Goal: Transaction & Acquisition: Purchase product/service

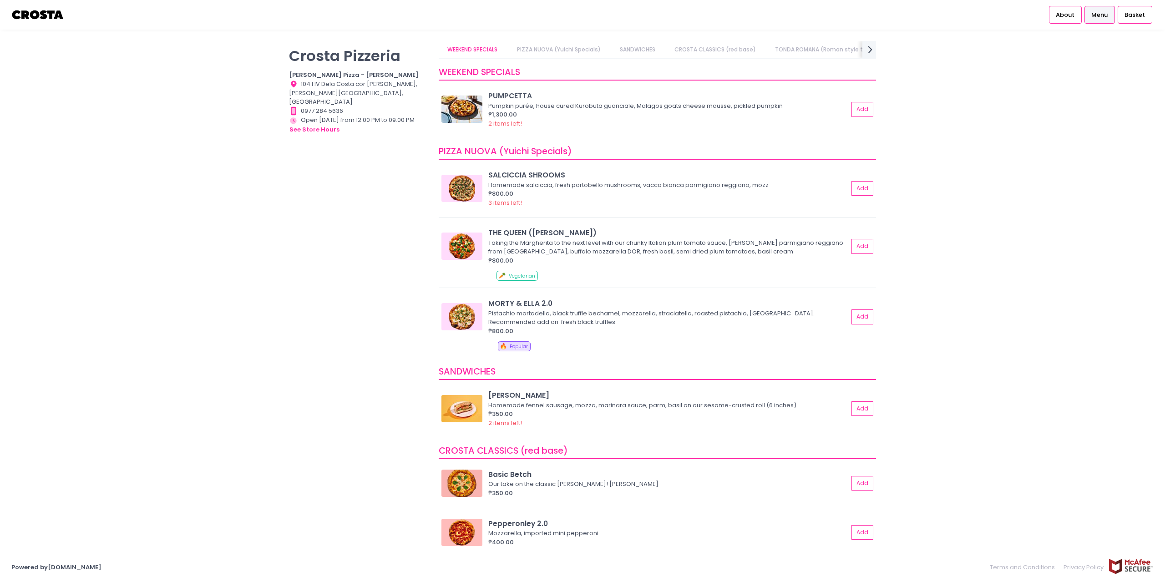
drag, startPoint x: 341, startPoint y: 34, endPoint x: 333, endPoint y: 34, distance: 8.2
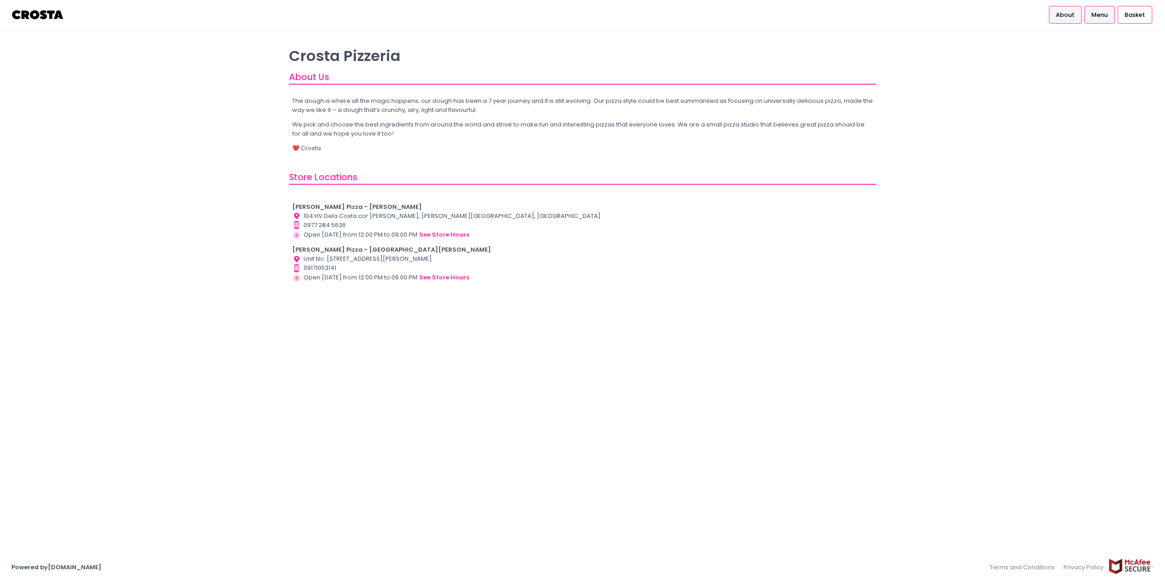
click at [1100, 12] on span "Menu" at bounding box center [1099, 14] width 16 height 9
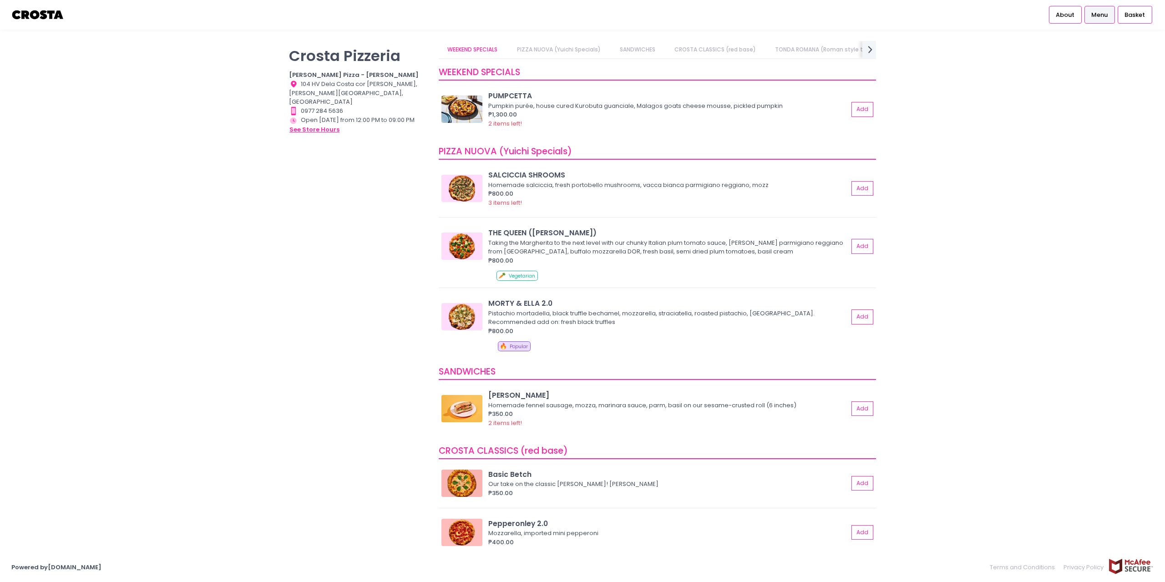
click at [314, 125] on button "see store hours" at bounding box center [314, 130] width 51 height 10
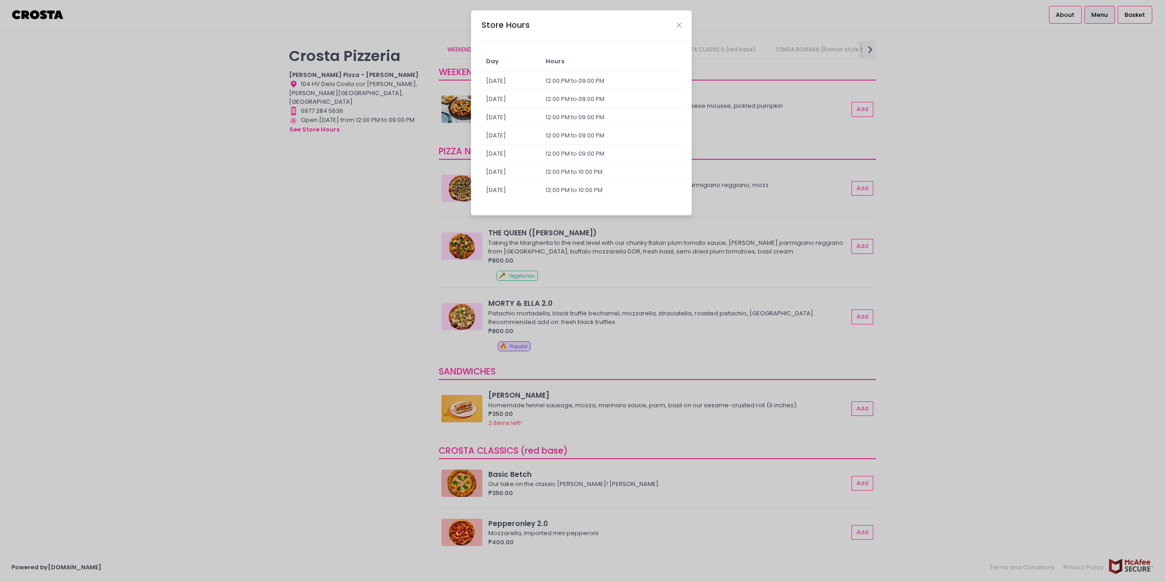
click at [296, 169] on div "Store Hours Day Hours [DATE] 12:00 PM to 09:00 PM [DATE] 12:00 PM to 09:00 PM […" at bounding box center [582, 291] width 1165 height 582
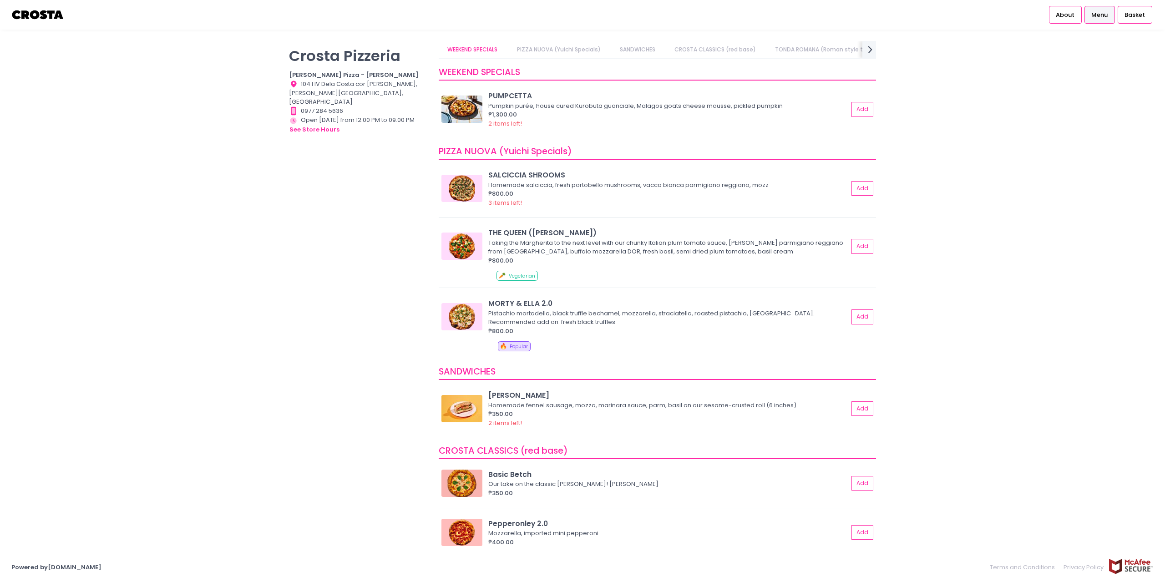
click at [416, 271] on div "Crosta Pizzeria Crosta Pizza - Salcedo Location Created with Sketch. 104 HV Del…" at bounding box center [359, 286] width 150 height 491
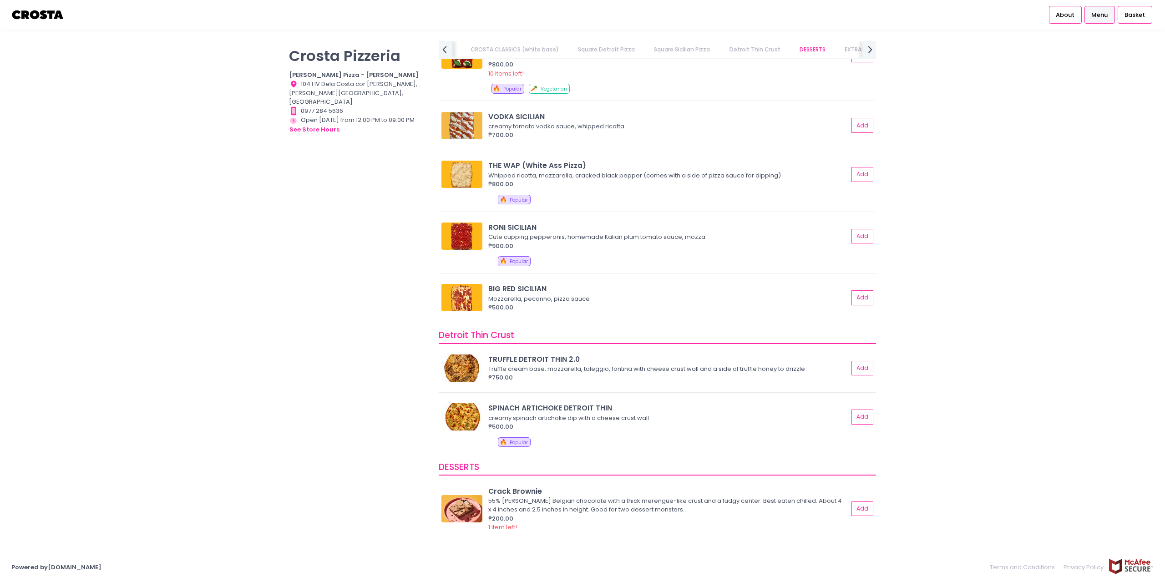
scroll to position [1456, 0]
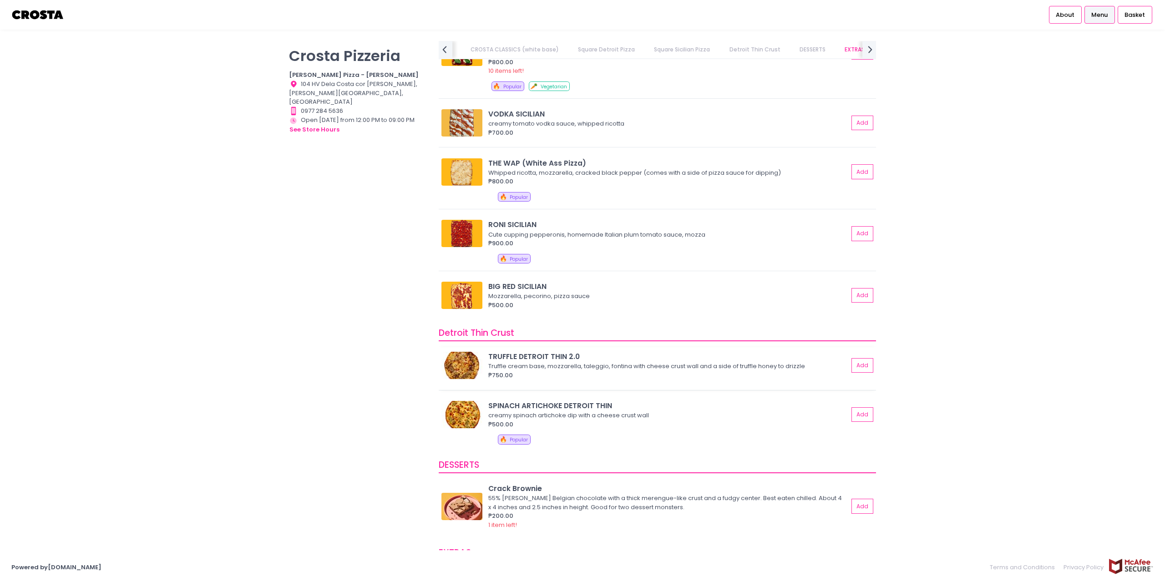
click at [460, 359] on img at bounding box center [461, 365] width 41 height 27
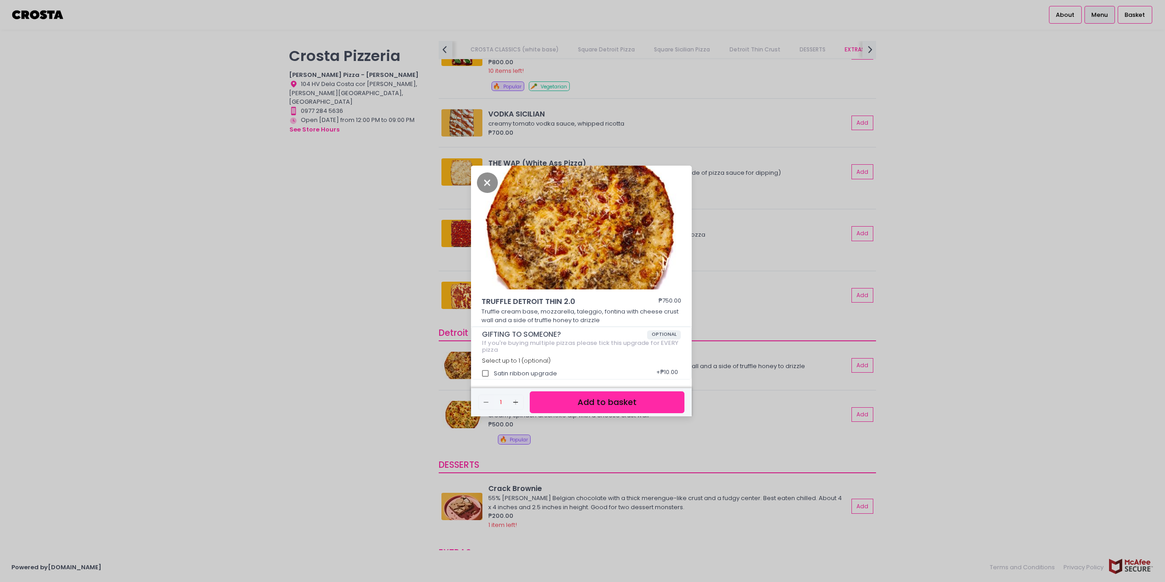
click at [417, 345] on div "TRUFFLE DETROIT THIN 2.0 ₱750.00 Truffle cream base, mozzarella, taleggio, font…" at bounding box center [582, 291] width 1165 height 582
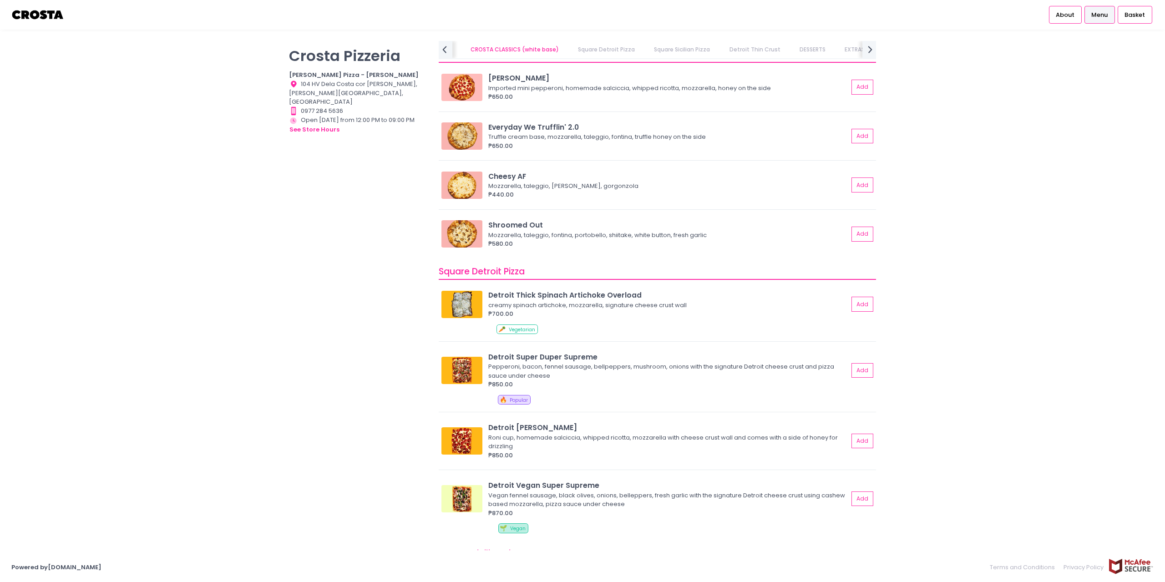
scroll to position [910, 0]
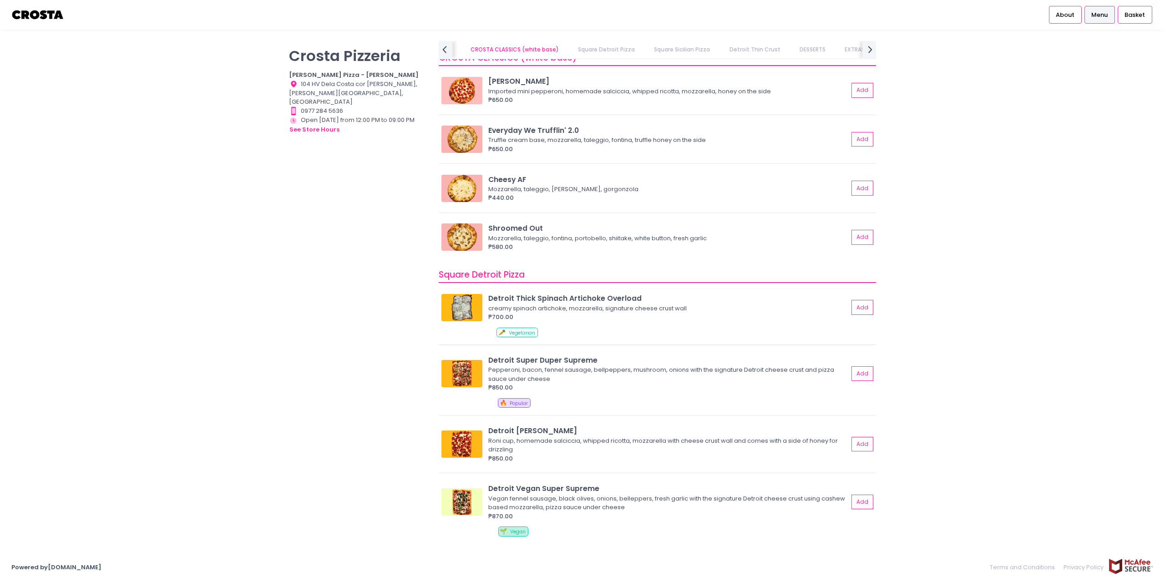
click at [464, 312] on img at bounding box center [461, 307] width 41 height 27
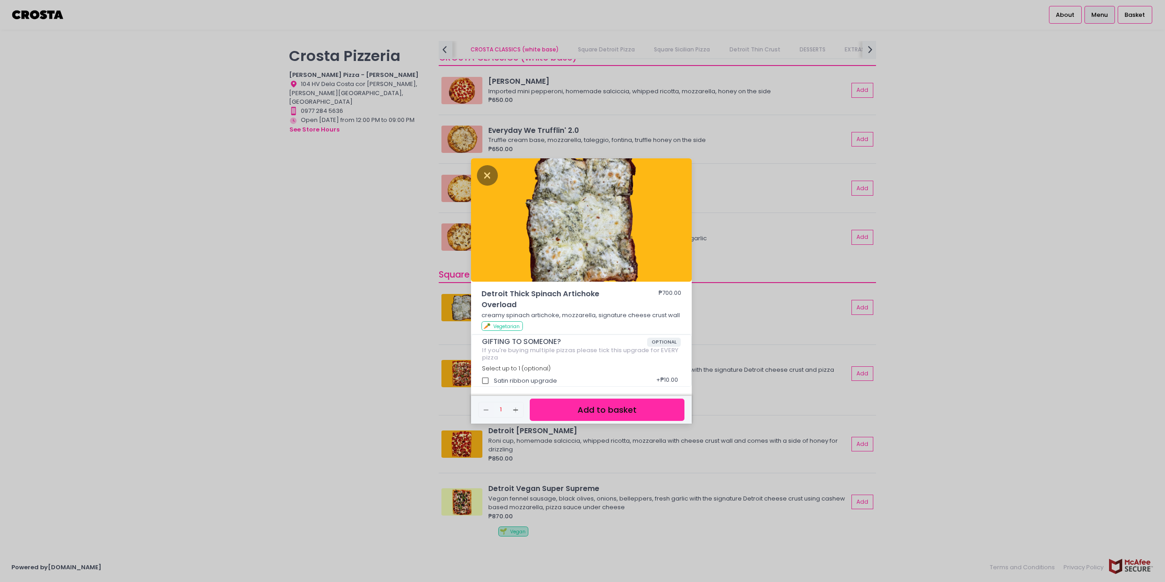
click at [385, 328] on div "Detroit Thick Spinach Artichoke Overload ₱700.00 creamy spinach artichoke, mozz…" at bounding box center [582, 291] width 1165 height 582
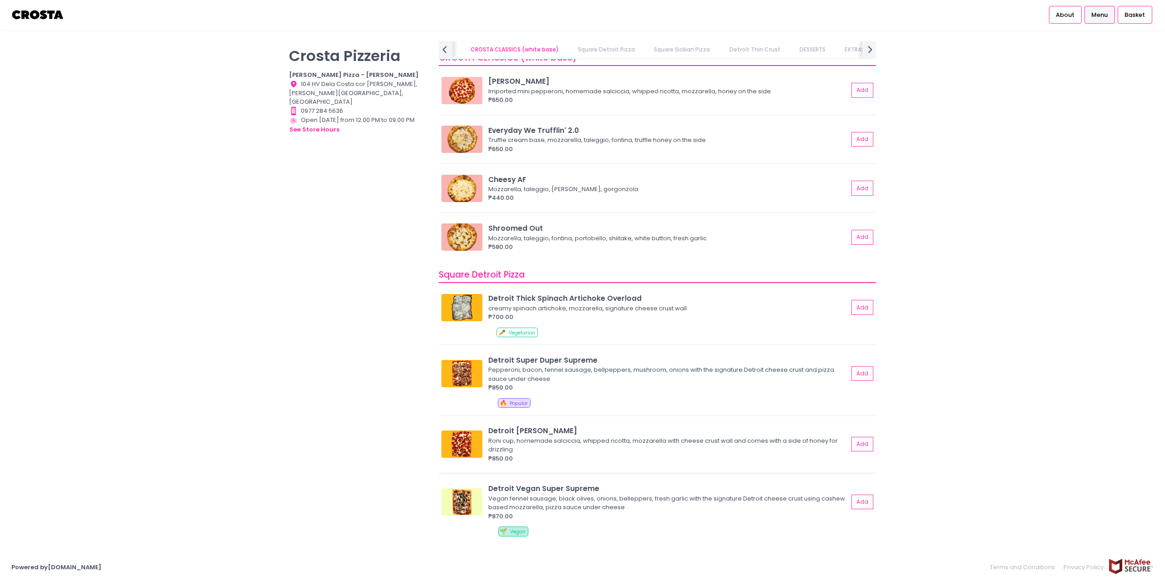
click at [470, 436] on img at bounding box center [461, 444] width 41 height 27
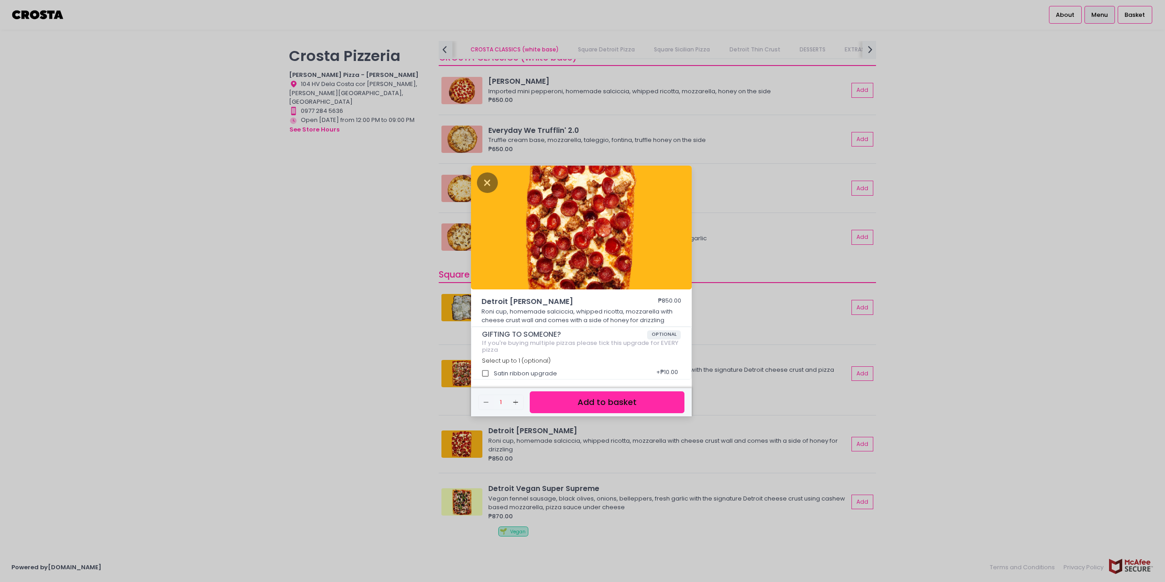
click at [418, 370] on div "Detroit Roni Salciccia ₱850.00 Roni cup, homemade salciccia, whipped ricotta, m…" at bounding box center [582, 291] width 1165 height 582
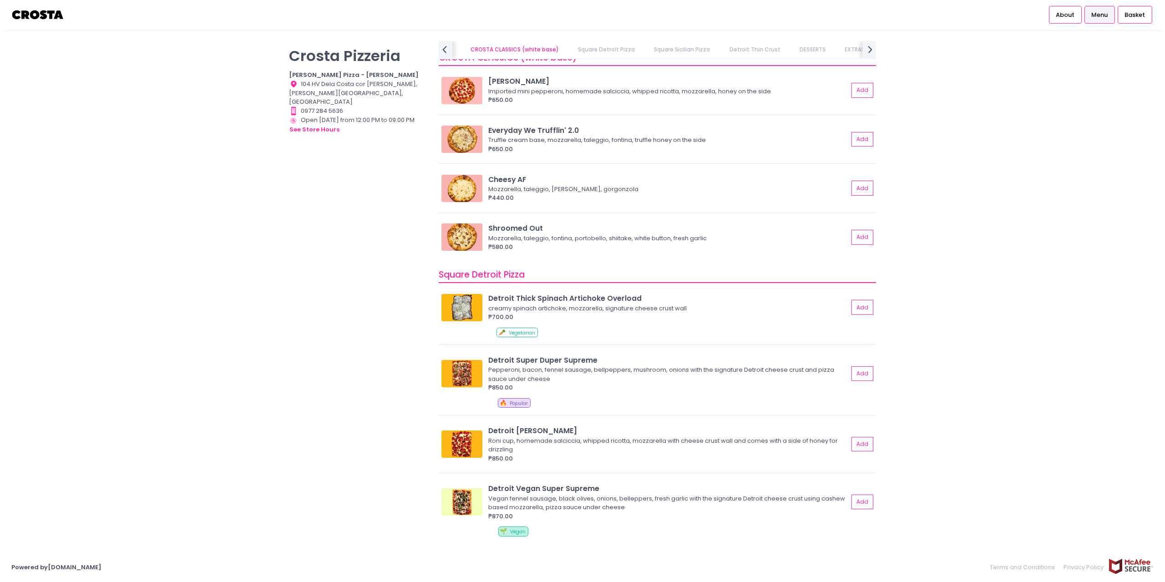
click at [466, 309] on img at bounding box center [461, 307] width 41 height 27
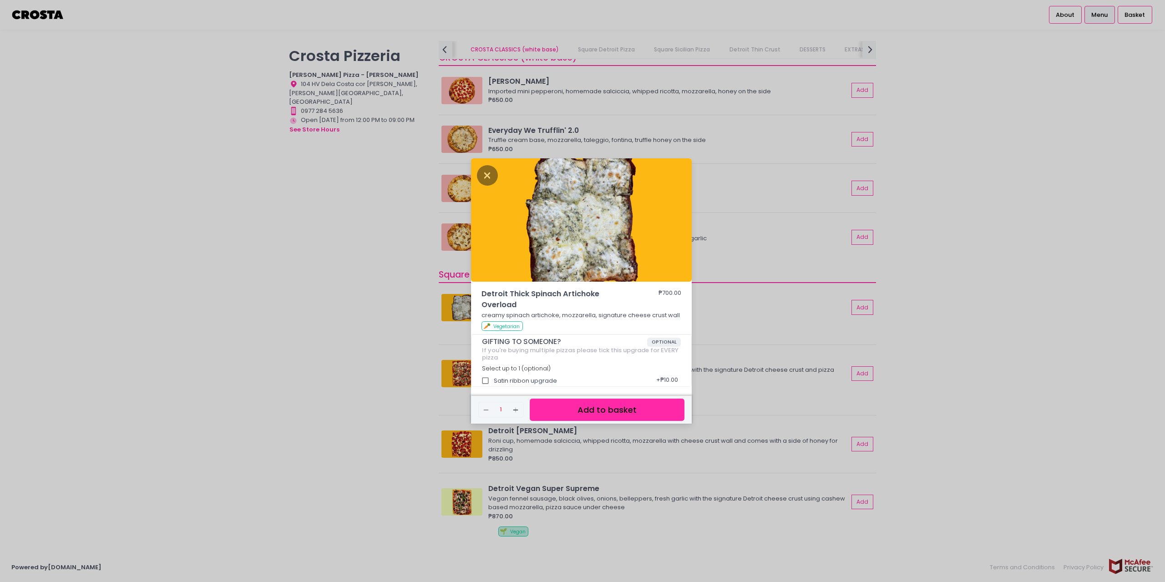
click at [593, 416] on button "Add to basket" at bounding box center [607, 410] width 155 height 22
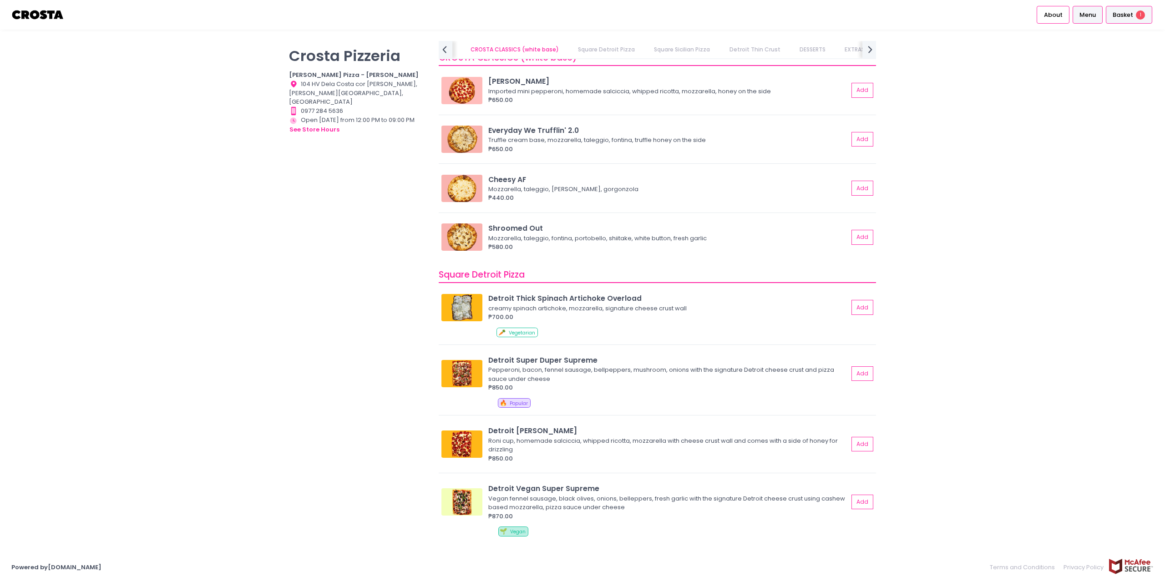
click at [1120, 13] on span "Basket" at bounding box center [1123, 14] width 20 height 9
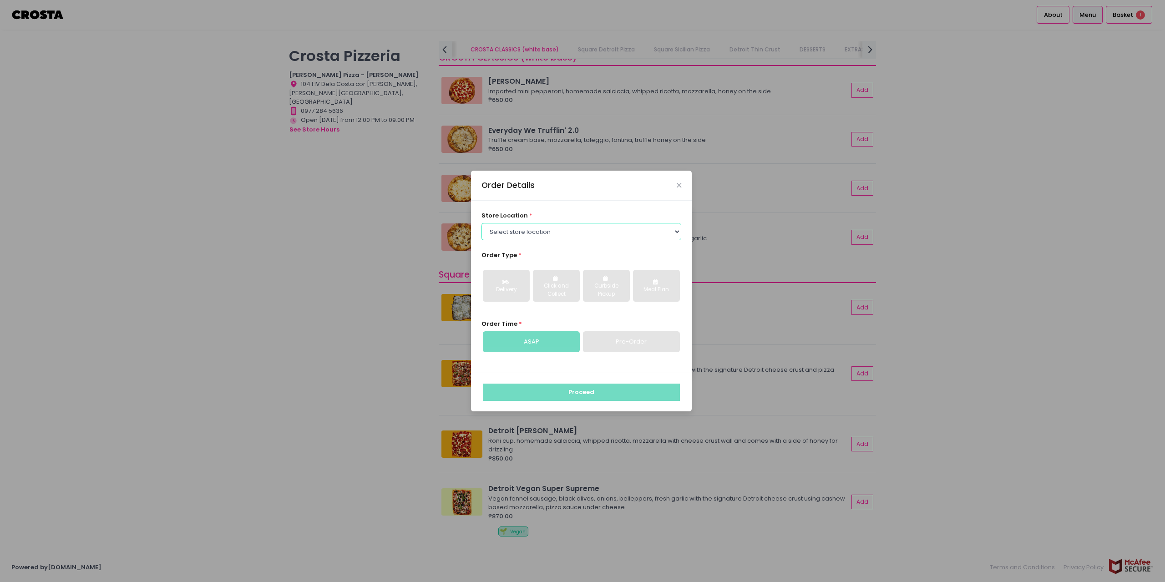
click at [555, 235] on select "Select store location [PERSON_NAME] Pizza - [PERSON_NAME] Pizza - [GEOGRAPHIC_D…" at bounding box center [582, 231] width 200 height 17
click at [482, 223] on select "Select store location [PERSON_NAME] Pizza - [PERSON_NAME] Pizza - [GEOGRAPHIC_D…" at bounding box center [582, 231] width 200 height 17
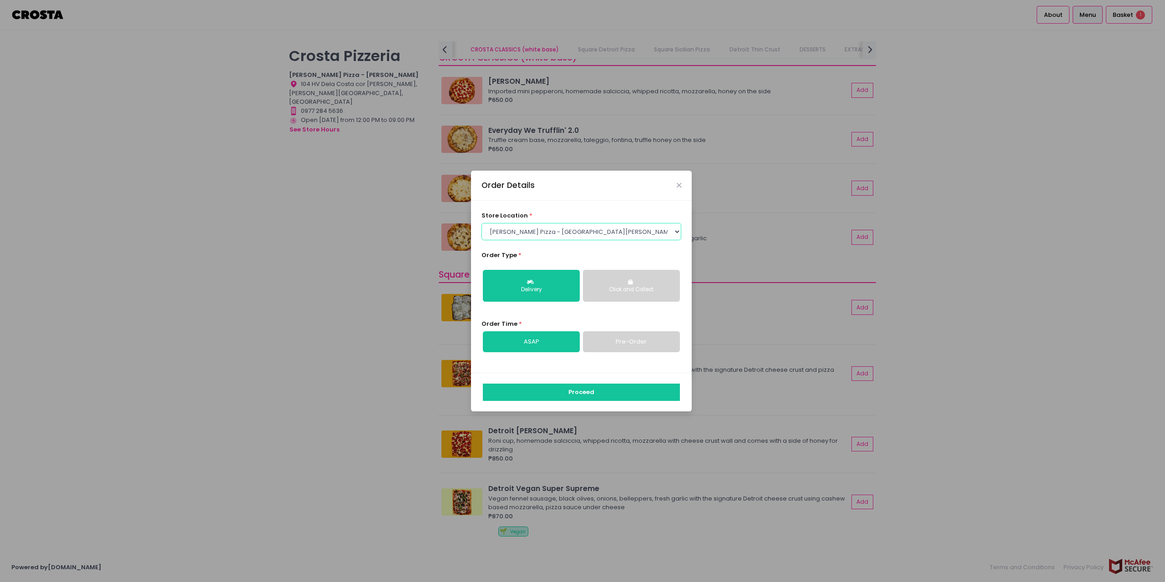
click at [582, 232] on select "Select store location [PERSON_NAME] Pizza - [PERSON_NAME] Pizza - [GEOGRAPHIC_D…" at bounding box center [582, 231] width 200 height 17
click at [482, 223] on select "Select store location [PERSON_NAME] Pizza - [PERSON_NAME] Pizza - [GEOGRAPHIC_D…" at bounding box center [582, 231] width 200 height 17
click at [570, 234] on select "Select store location [PERSON_NAME] Pizza - [PERSON_NAME] Pizza - [GEOGRAPHIC_D…" at bounding box center [582, 231] width 200 height 17
click at [482, 223] on select "Select store location [PERSON_NAME] Pizza - [PERSON_NAME] Pizza - [GEOGRAPHIC_D…" at bounding box center [582, 231] width 200 height 17
click at [567, 232] on select "Select store location [PERSON_NAME] Pizza - [PERSON_NAME] Pizza - [GEOGRAPHIC_D…" at bounding box center [582, 231] width 200 height 17
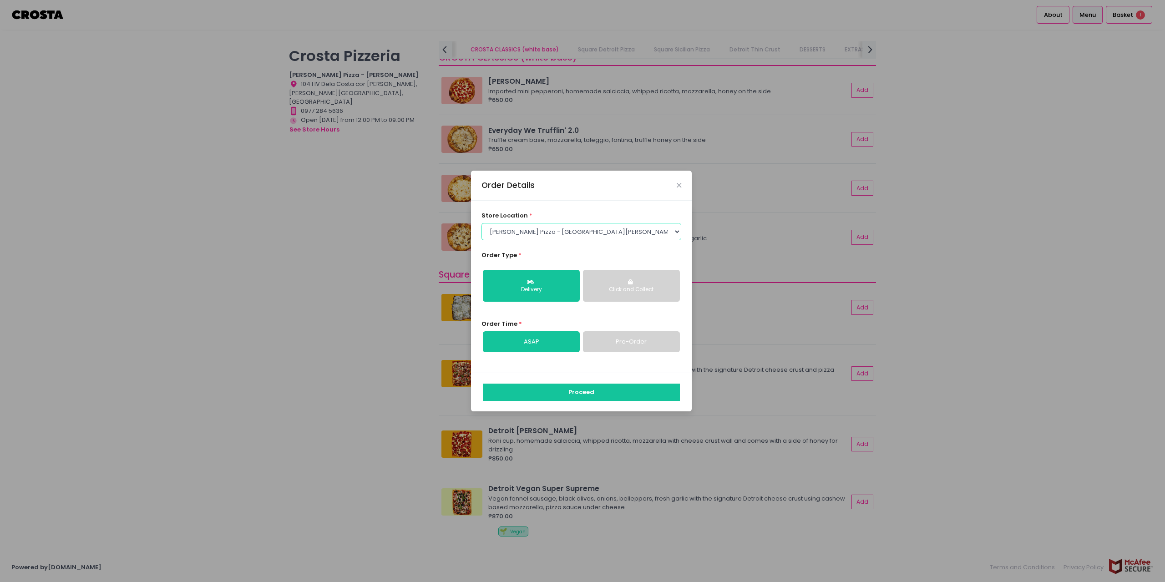
click at [482, 223] on select "Select store location [PERSON_NAME] Pizza - [PERSON_NAME] Pizza - [GEOGRAPHIC_D…" at bounding box center [582, 231] width 200 height 17
click at [618, 288] on div "Click and Collect" at bounding box center [631, 290] width 84 height 8
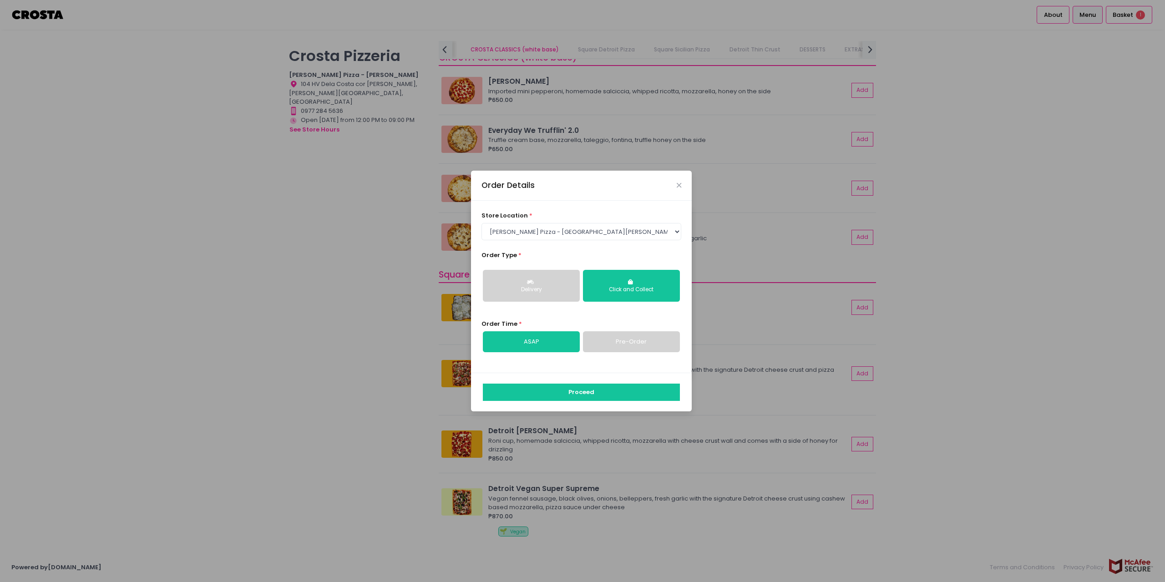
click at [549, 290] on div "Delivery" at bounding box center [531, 290] width 84 height 8
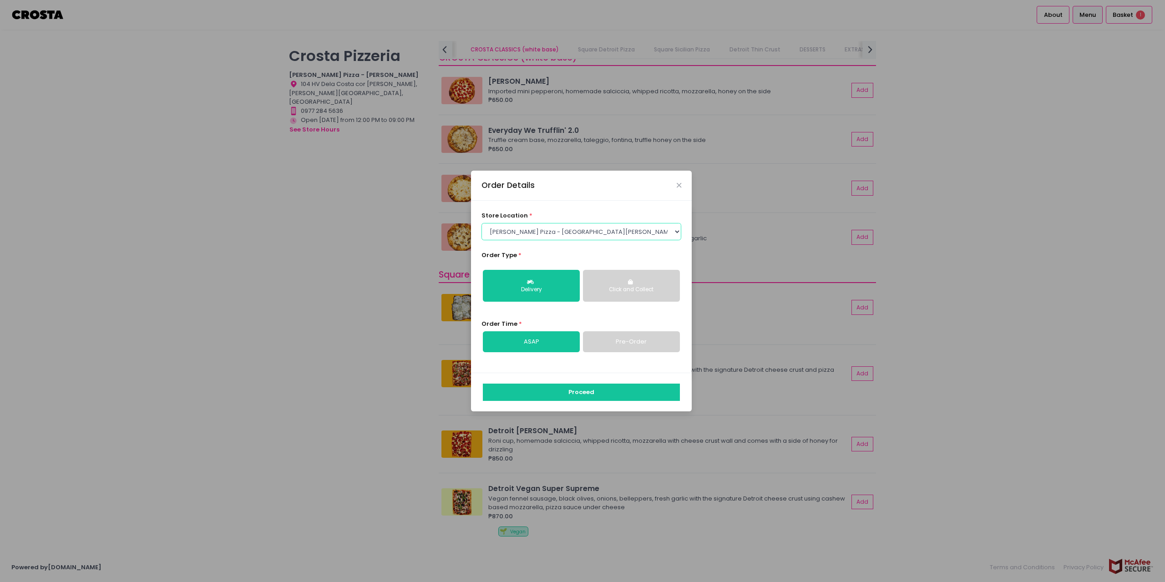
click at [565, 232] on select "Select store location [PERSON_NAME] Pizza - [PERSON_NAME] Pizza - [GEOGRAPHIC_D…" at bounding box center [582, 231] width 200 height 17
click at [482, 223] on select "Select store location [PERSON_NAME] Pizza - [PERSON_NAME] Pizza - [GEOGRAPHIC_D…" at bounding box center [582, 231] width 200 height 17
click at [607, 284] on button "Click and Collect" at bounding box center [631, 286] width 97 height 32
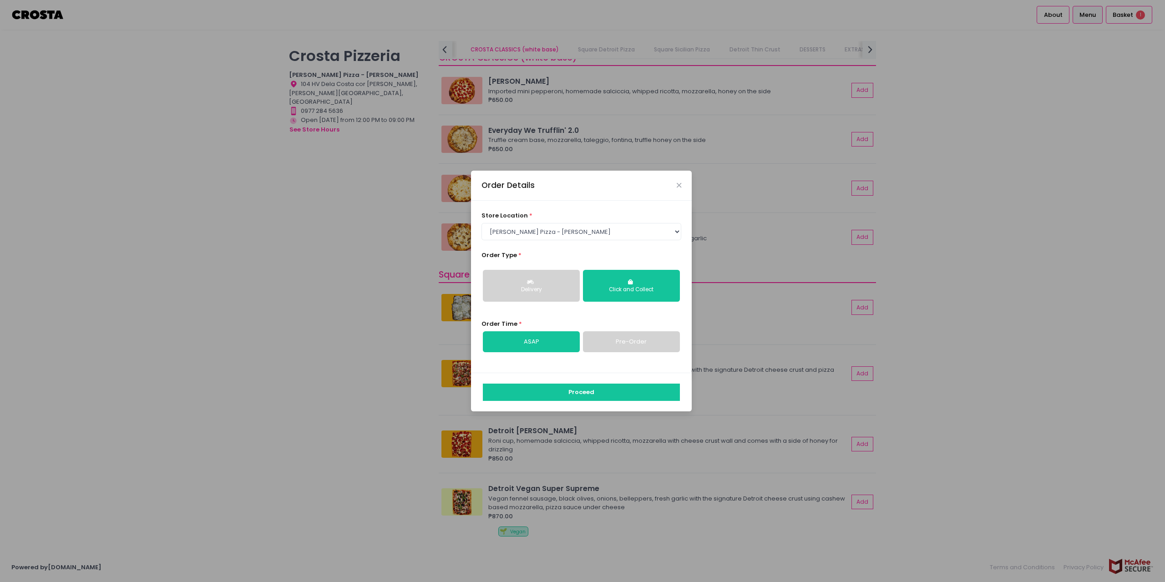
click at [526, 283] on button "Delivery" at bounding box center [531, 286] width 97 height 32
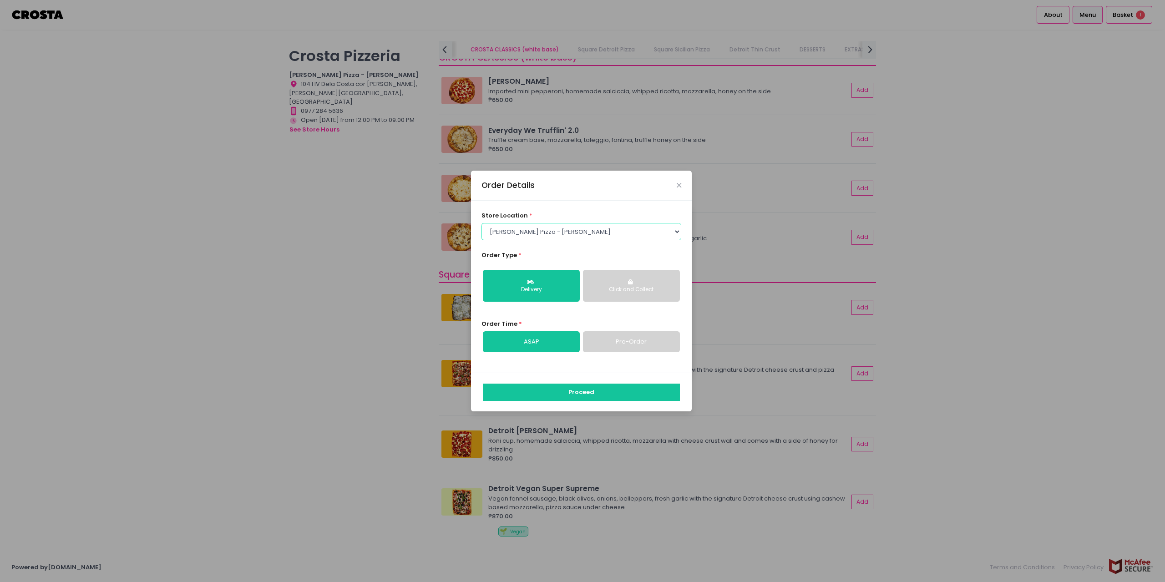
click at [553, 232] on select "Select store location [PERSON_NAME] Pizza - [PERSON_NAME] Pizza - [GEOGRAPHIC_D…" at bounding box center [582, 231] width 200 height 17
select select "65090bae48156caed44a5eb4"
click at [482, 223] on select "Select store location [PERSON_NAME] Pizza - [PERSON_NAME] Pizza - [GEOGRAPHIC_D…" at bounding box center [582, 231] width 200 height 17
click at [605, 340] on link "Pre-Order" at bounding box center [631, 341] width 97 height 21
select select "[DATE]"
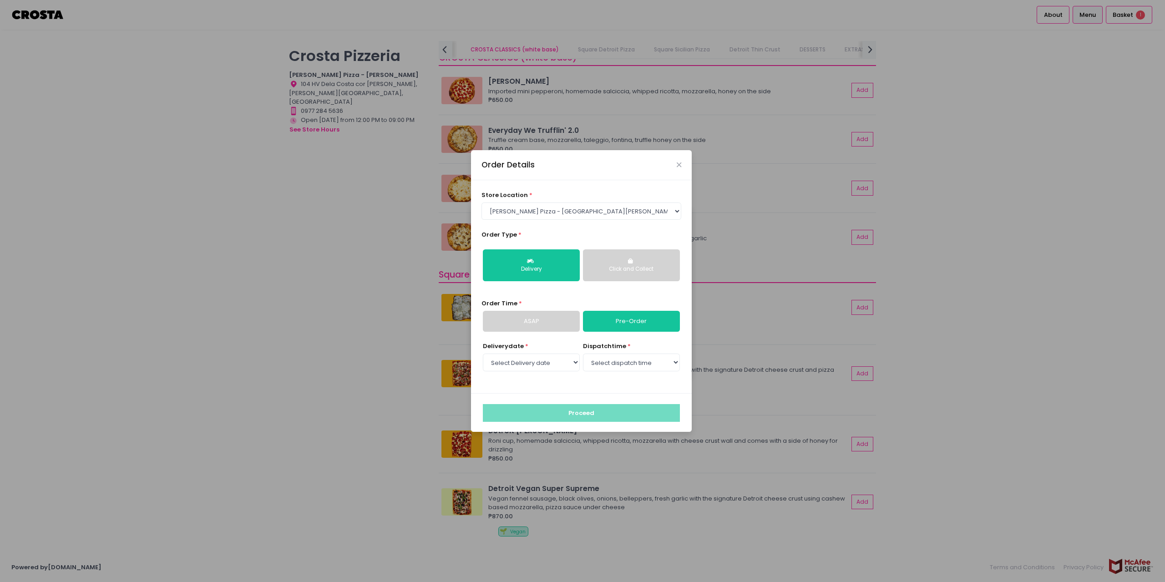
click at [548, 323] on link "ASAP" at bounding box center [531, 321] width 97 height 21
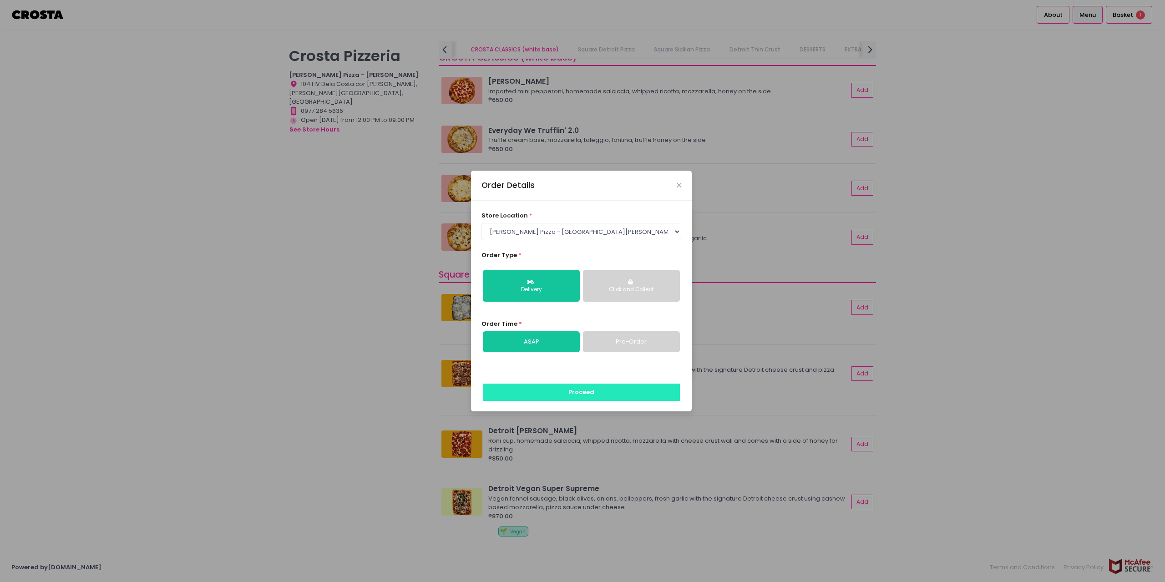
click at [578, 389] on button "Proceed" at bounding box center [581, 392] width 197 height 17
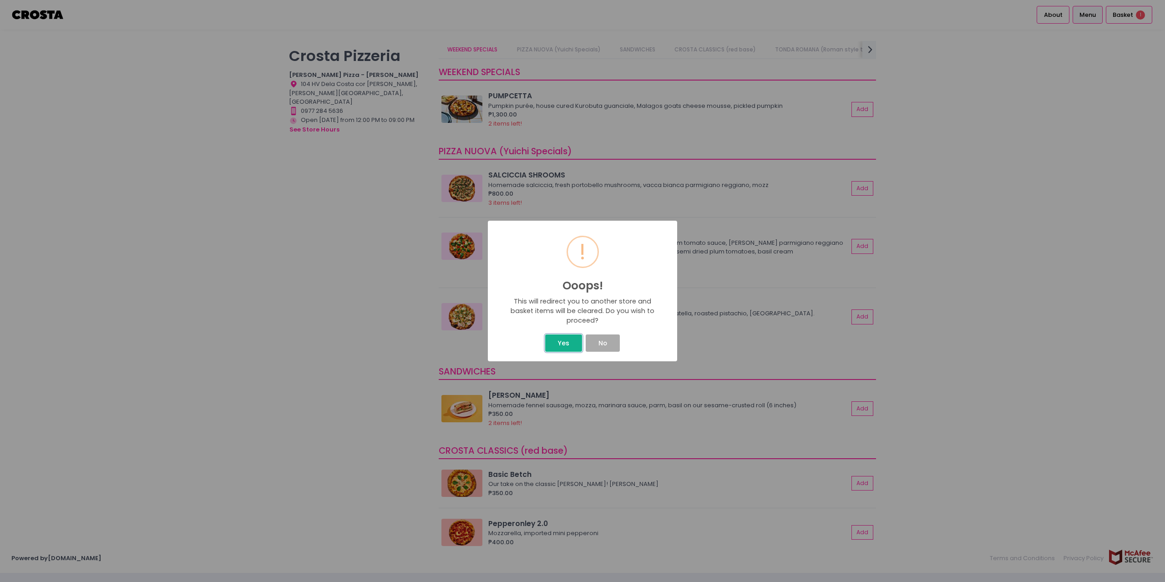
click at [566, 347] on button "Yes" at bounding box center [563, 343] width 36 height 17
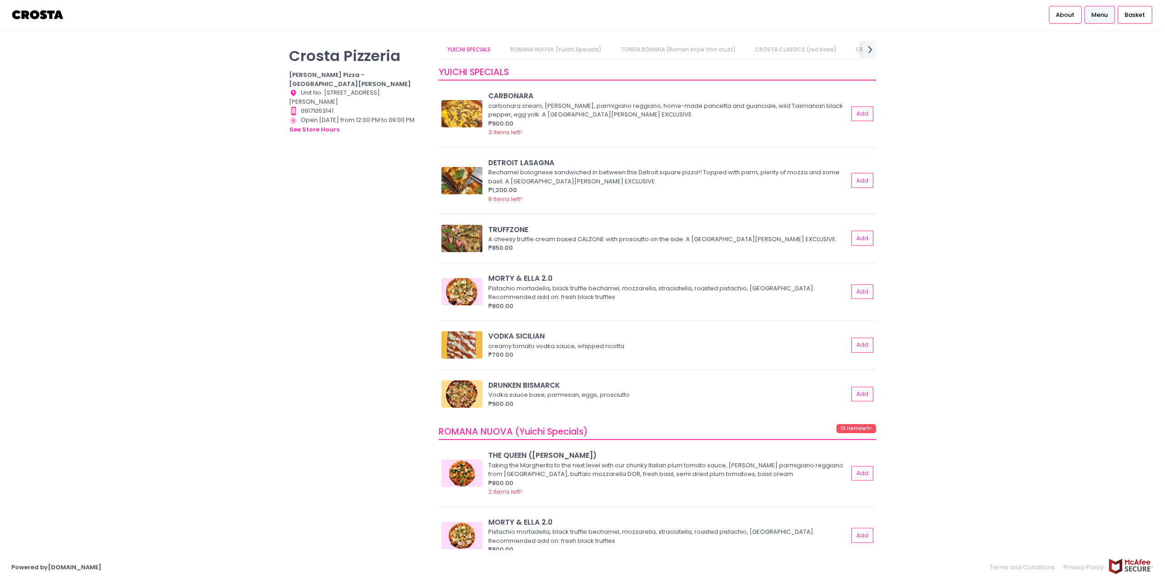
click at [456, 175] on img at bounding box center [461, 180] width 41 height 27
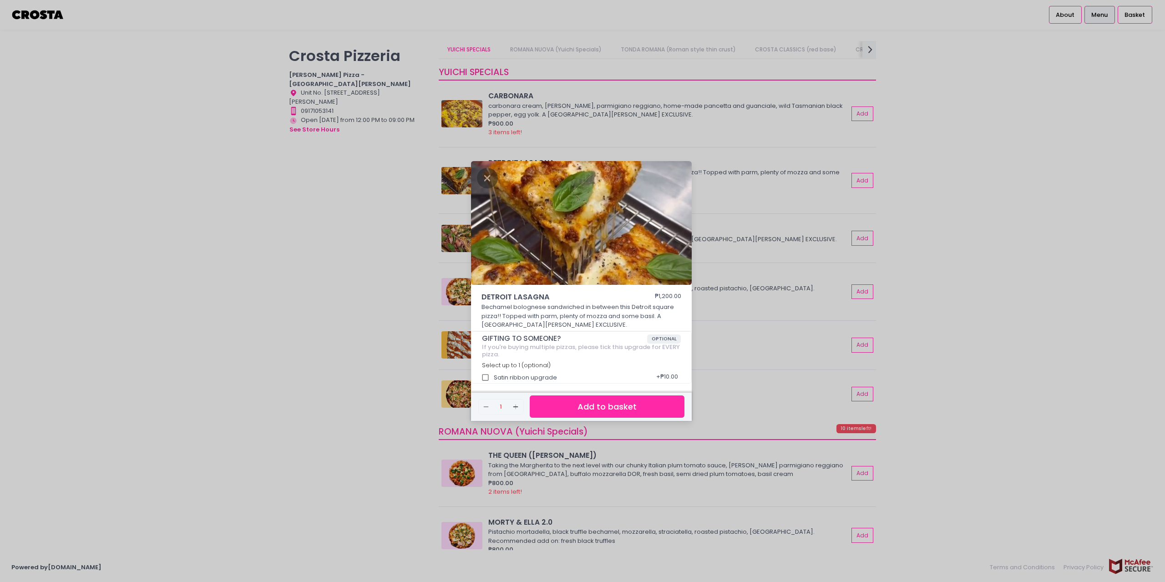
click at [356, 211] on div "DETROIT LASAGNA ₱1,200.00 Bechamel bolognese sandwiched in between this Detroit…" at bounding box center [582, 291] width 1165 height 582
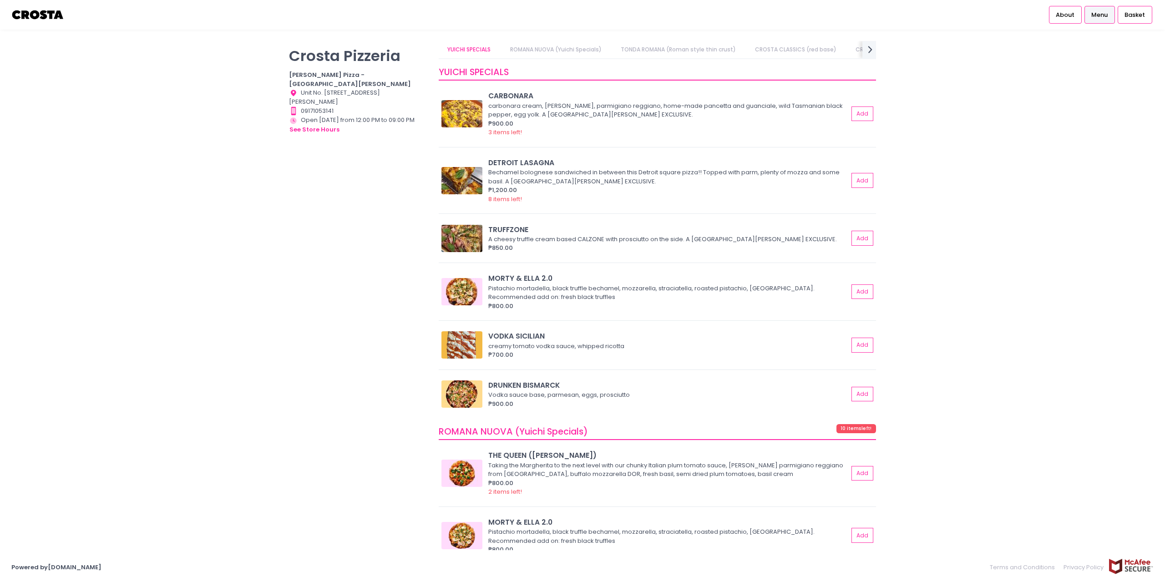
click at [1103, 15] on span "Menu" at bounding box center [1099, 14] width 16 height 9
click at [1128, 15] on span "Basket" at bounding box center [1135, 14] width 20 height 9
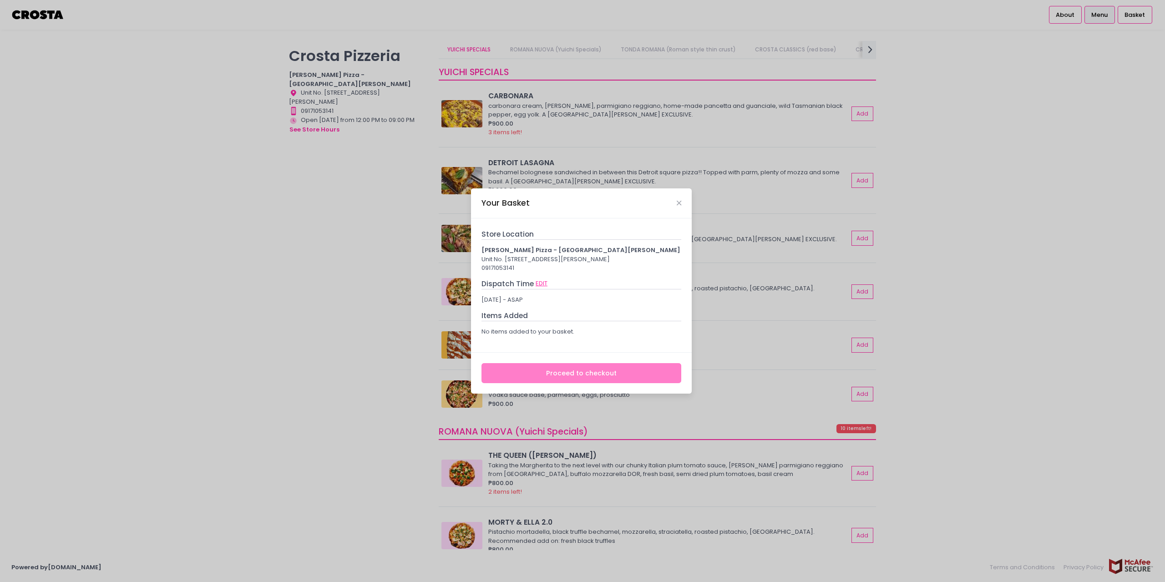
click at [542, 289] on button "EDIT" at bounding box center [541, 284] width 13 height 10
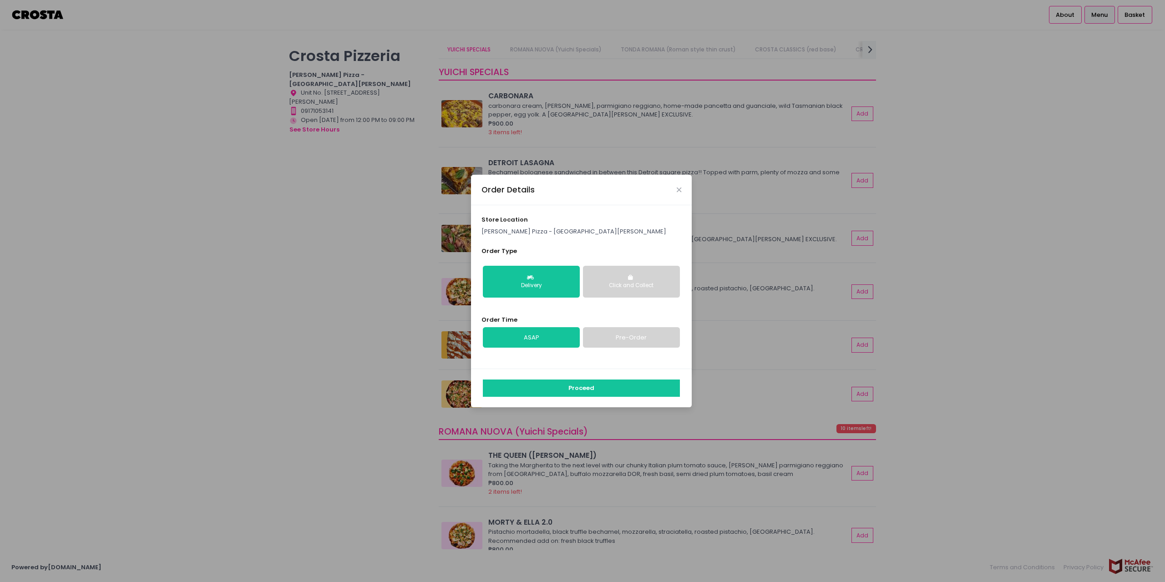
click at [532, 231] on p "[PERSON_NAME] Pizza - [GEOGRAPHIC_DATA][PERSON_NAME]" at bounding box center [582, 231] width 200 height 9
click at [683, 185] on div "Order Details" at bounding box center [581, 190] width 221 height 30
click at [681, 186] on div "Order Details" at bounding box center [581, 190] width 221 height 30
click at [679, 188] on icon "Close" at bounding box center [679, 190] width 5 height 7
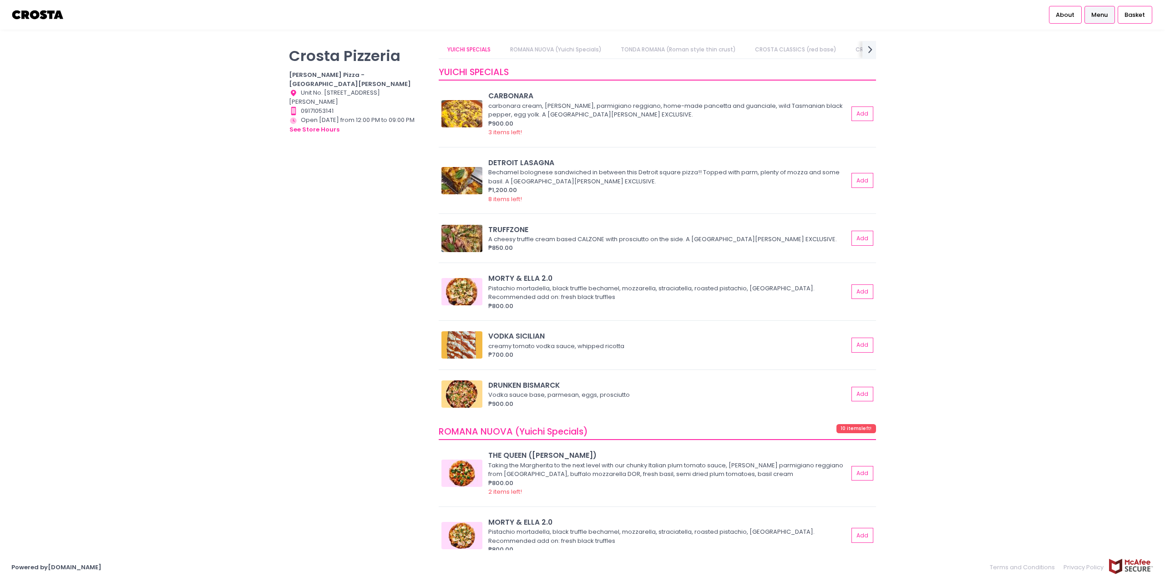
click at [1097, 17] on span "Menu" at bounding box center [1099, 14] width 16 height 9
click at [544, 51] on link "ROMANA NUOVA (Yuichi Specials)" at bounding box center [555, 49] width 109 height 17
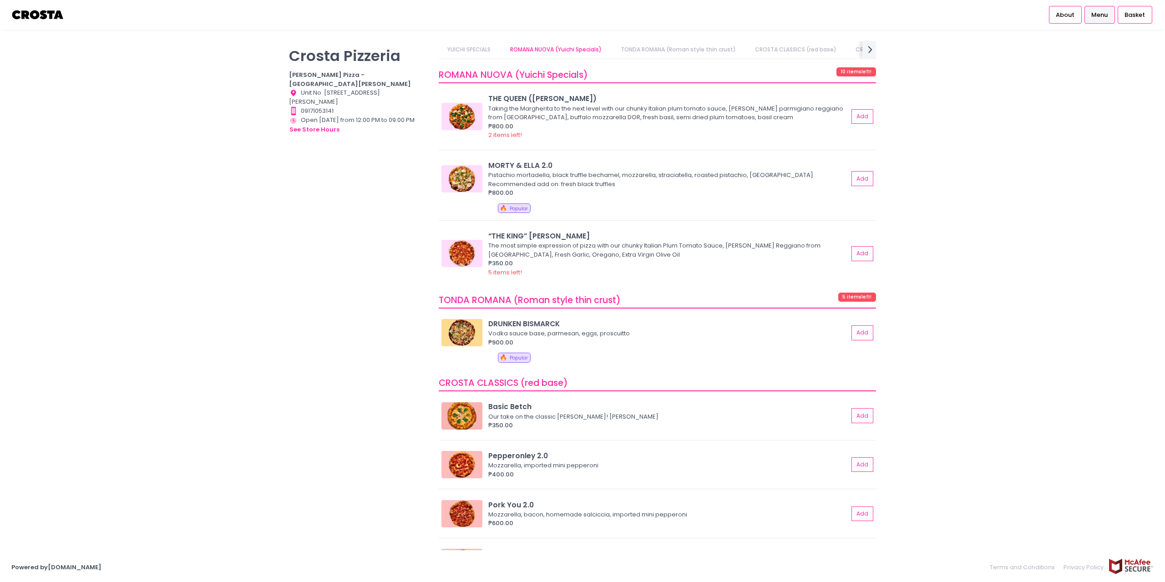
scroll to position [360, 0]
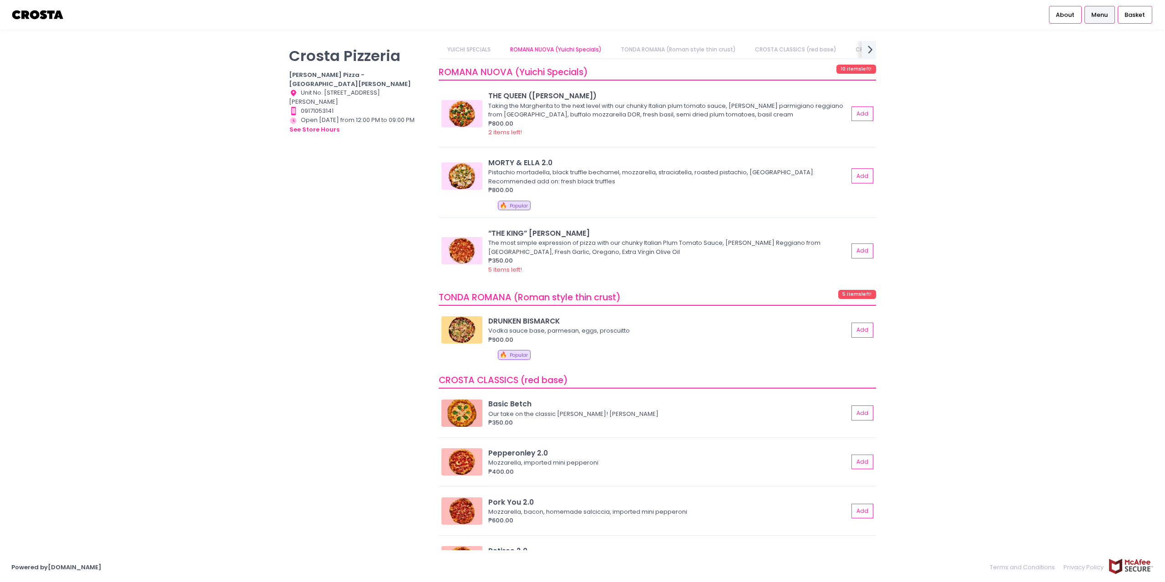
click at [868, 54] on icon "next Created with Sketch." at bounding box center [870, 49] width 13 height 13
click at [321, 125] on button "see store hours" at bounding box center [314, 130] width 51 height 10
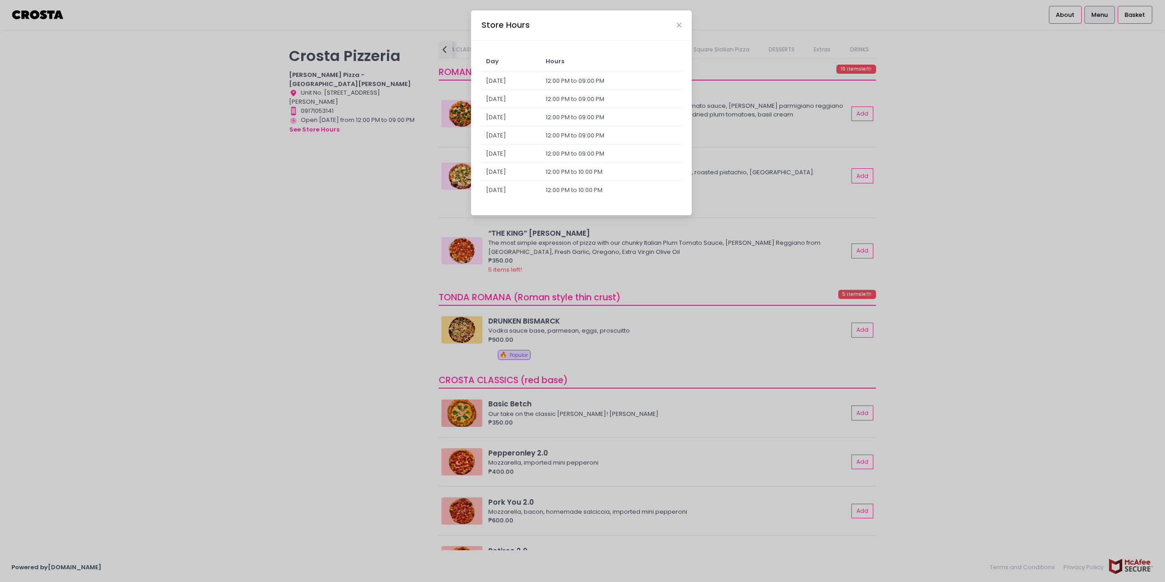
drag, startPoint x: 124, startPoint y: 134, endPoint x: 129, endPoint y: 118, distance: 17.1
click at [125, 133] on div "Store Hours Day Hours [DATE] 12:00 PM to 09:00 PM [DATE] 12:00 PM to 09:00 PM […" at bounding box center [582, 291] width 1165 height 582
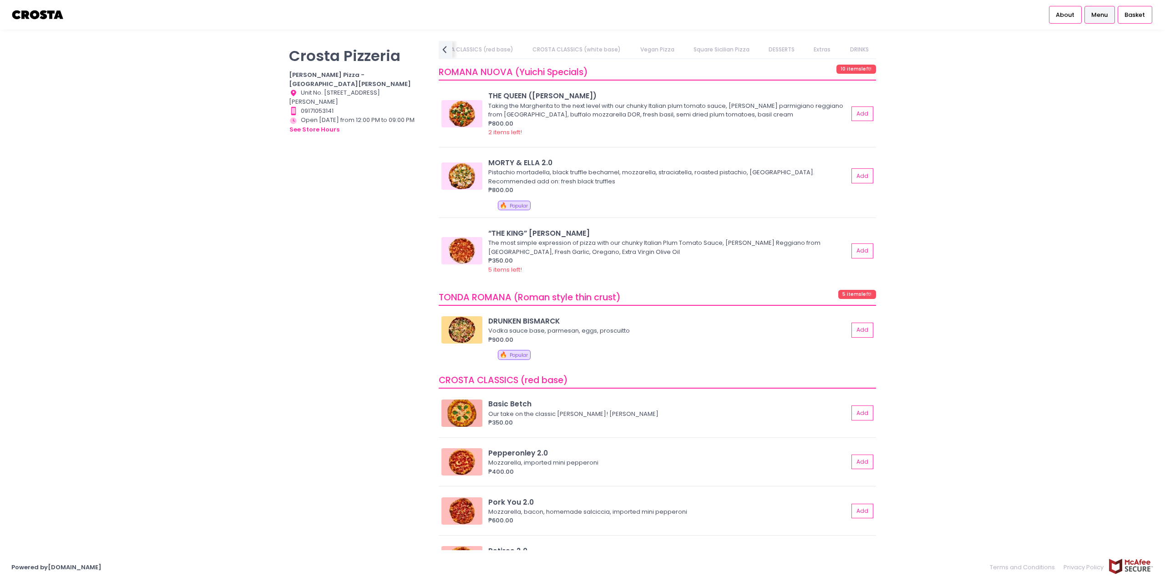
click at [41, 19] on img at bounding box center [37, 15] width 53 height 16
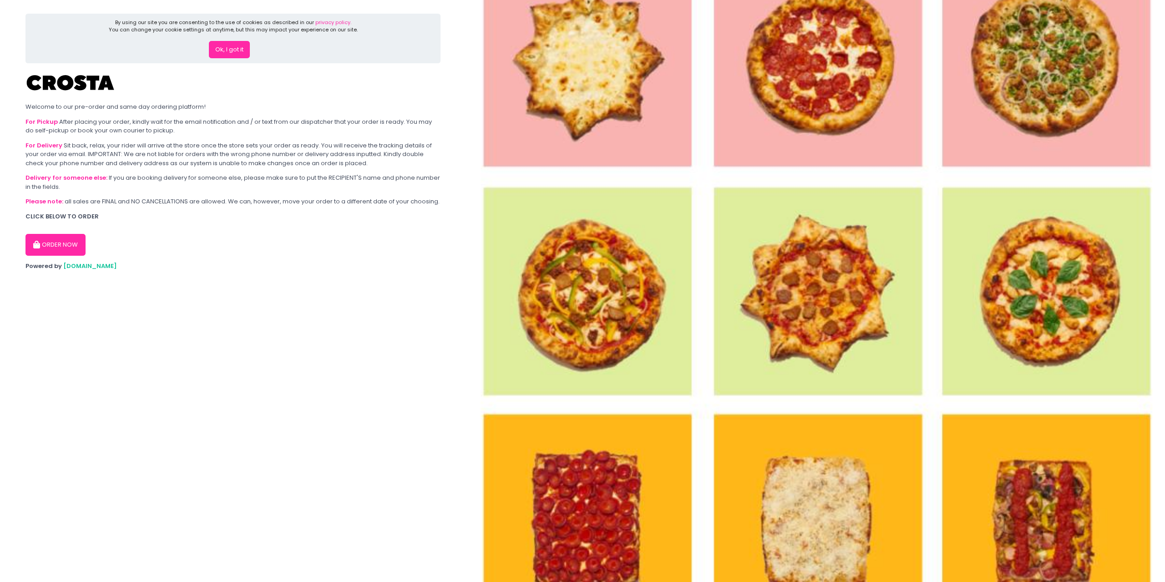
click at [54, 243] on button "ORDER NOW" at bounding box center [55, 245] width 60 height 22
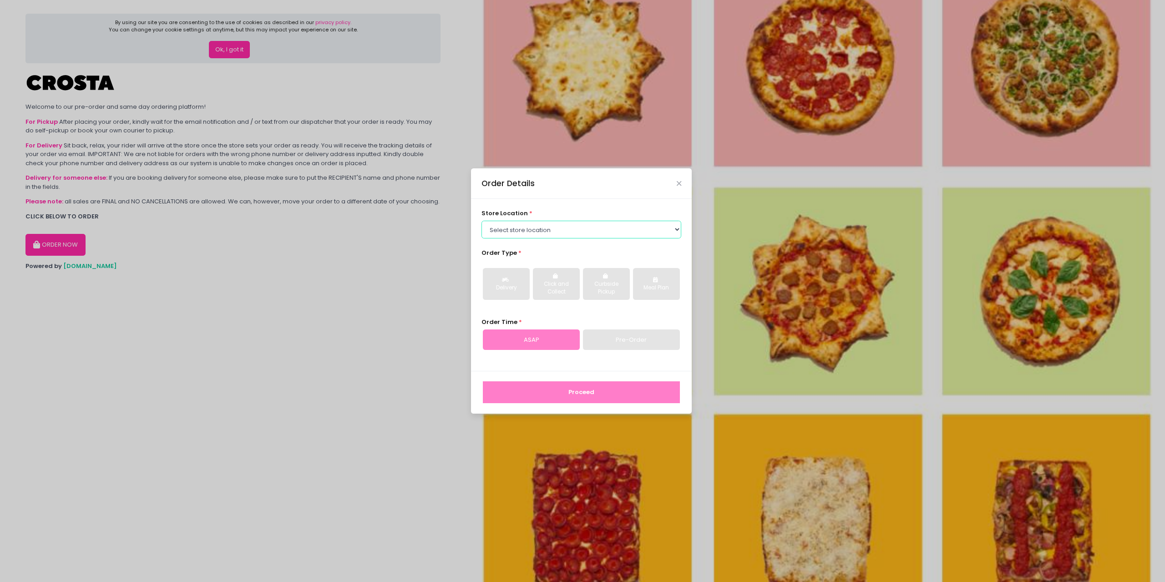
click at [553, 233] on select "Select store location [PERSON_NAME] Pizza - [PERSON_NAME] Pizza - [GEOGRAPHIC_D…" at bounding box center [582, 229] width 200 height 17
select select "5fabb2e53664a8677beaeb89"
click at [482, 221] on select "Select store location [PERSON_NAME] Pizza - [PERSON_NAME] Pizza - [GEOGRAPHIC_D…" at bounding box center [582, 229] width 200 height 17
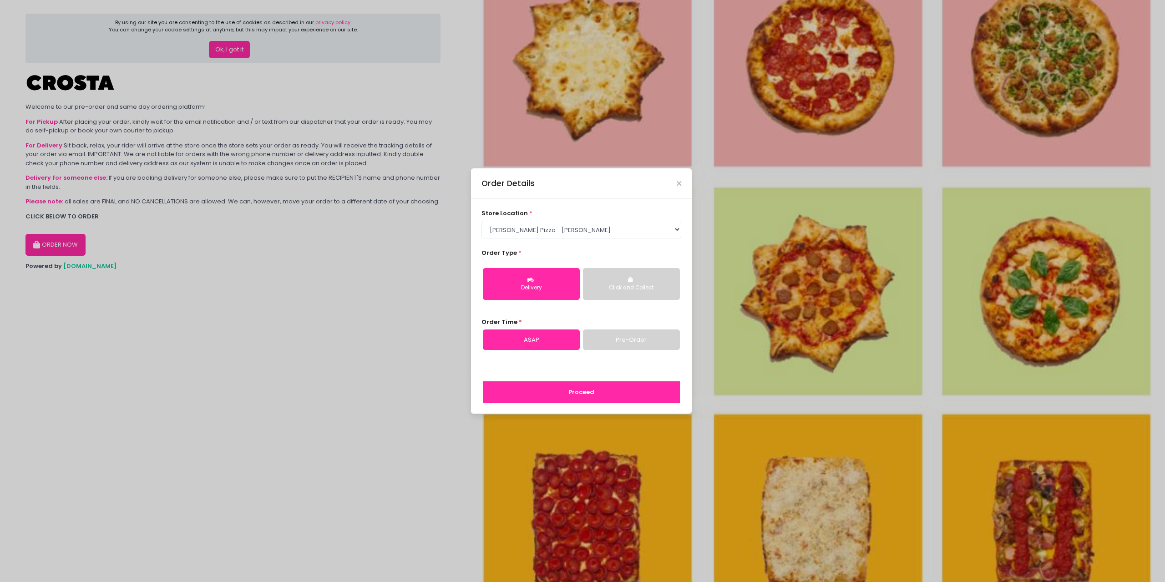
click at [628, 273] on button "Click and Collect" at bounding box center [631, 284] width 97 height 32
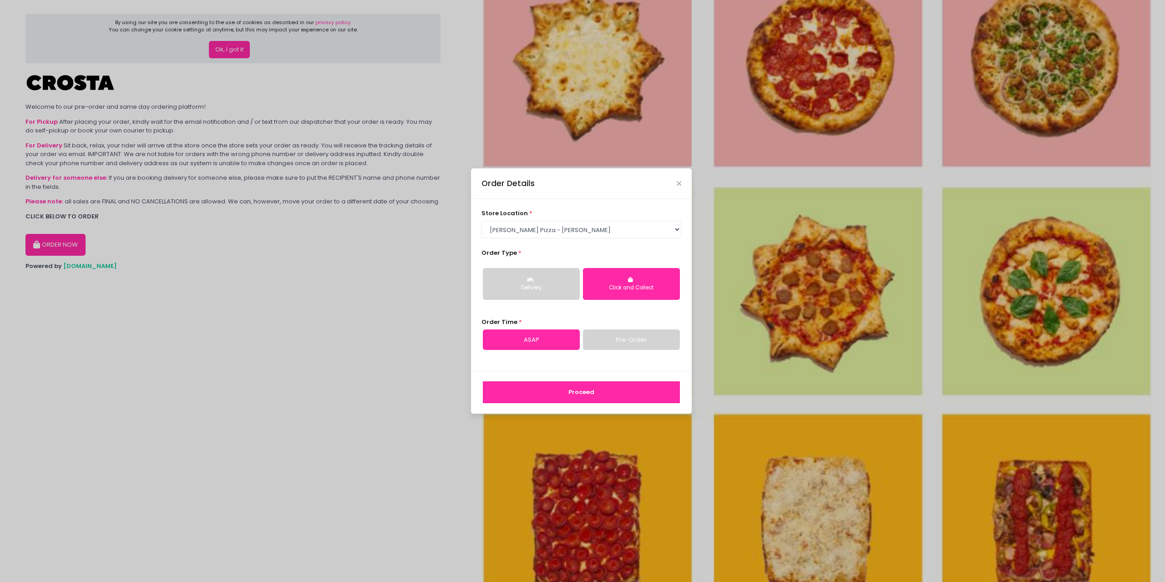
click at [534, 279] on icon "button" at bounding box center [531, 279] width 9 height 5
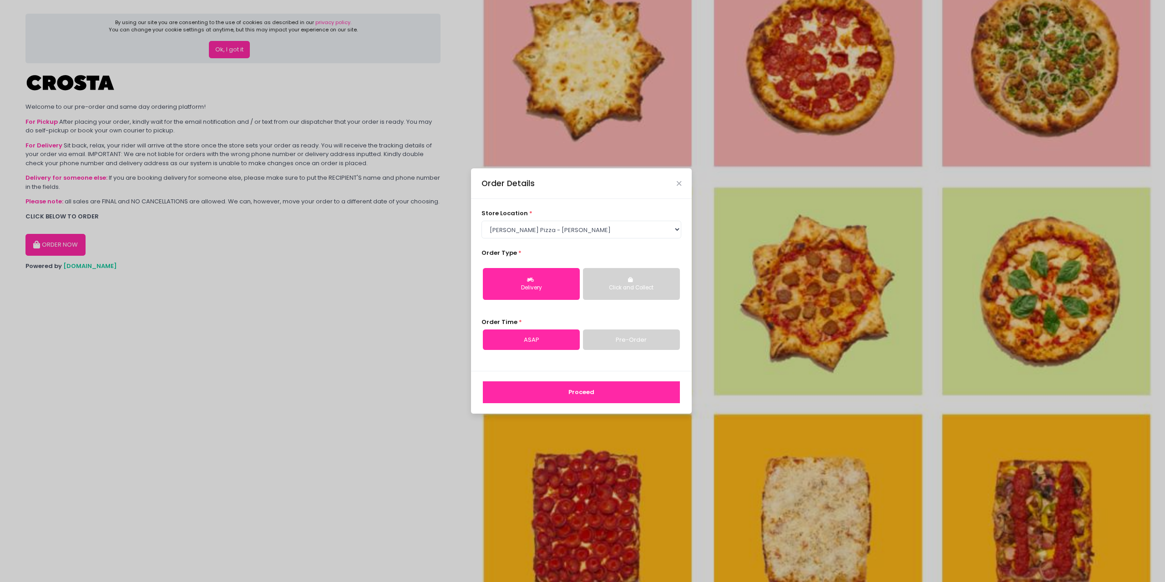
click at [634, 341] on link "Pre-Order" at bounding box center [631, 340] width 97 height 21
select select "[DATE]"
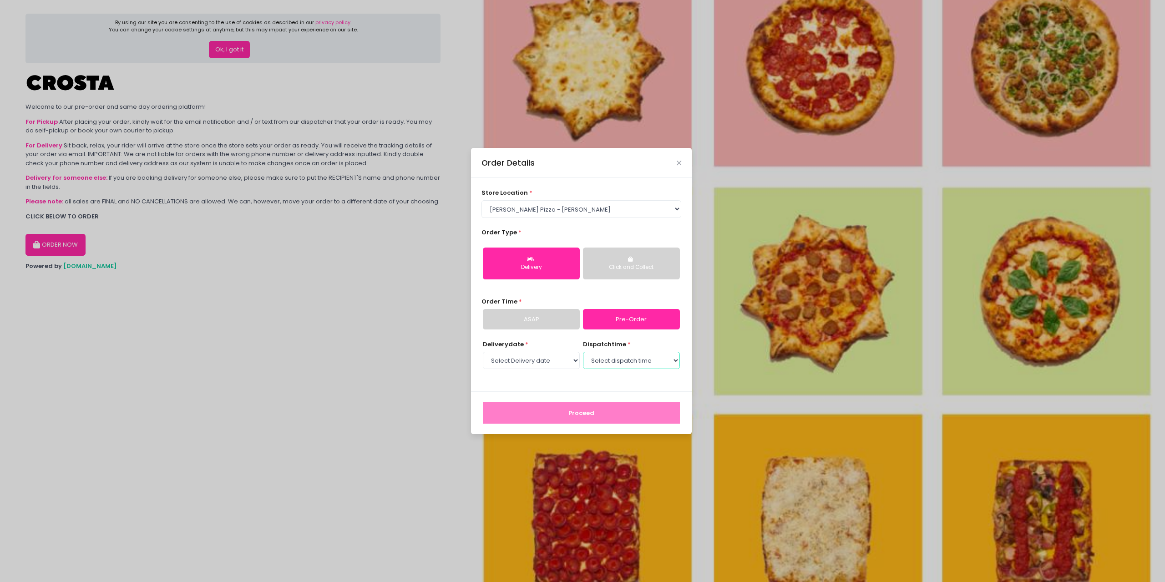
click at [629, 365] on select "Select dispatch time 02:00 PM - 02:30 PM 02:30 PM - 03:00 PM 03:00 PM - 03:30 P…" at bounding box center [631, 360] width 97 height 17
click at [629, 362] on select "Select dispatch time 02:00 PM - 02:30 PM 02:30 PM - 03:00 PM 03:00 PM - 03:30 P…" at bounding box center [631, 360] width 97 height 17
click at [551, 365] on select "Select Delivery date [DATE] [DATE] [DATE] [DATE] [DATE] [DATE]" at bounding box center [531, 360] width 97 height 17
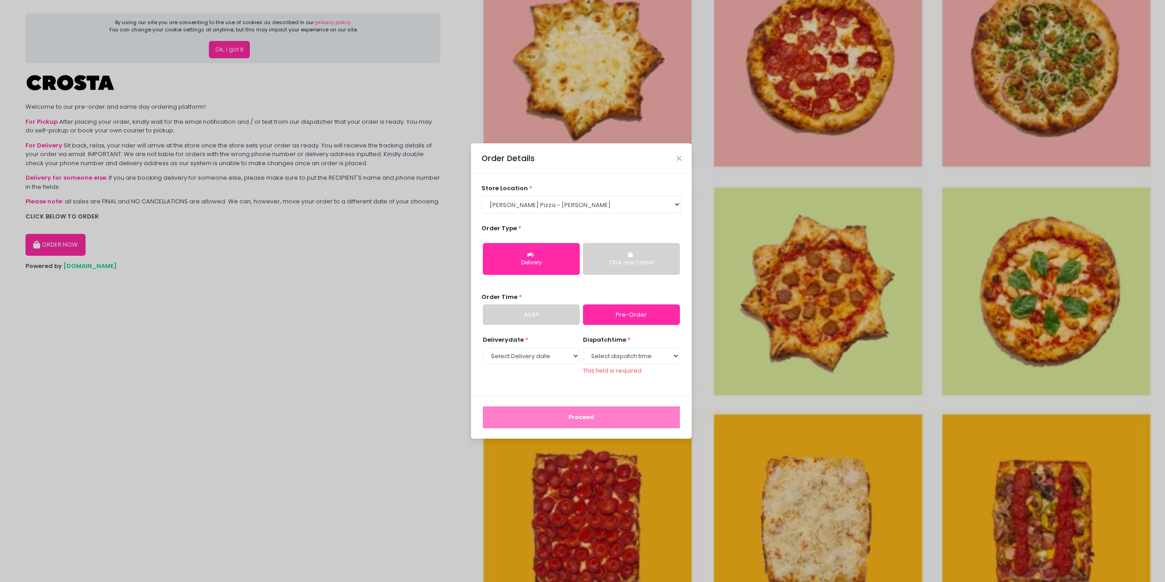
click at [544, 316] on link "ASAP" at bounding box center [531, 314] width 97 height 21
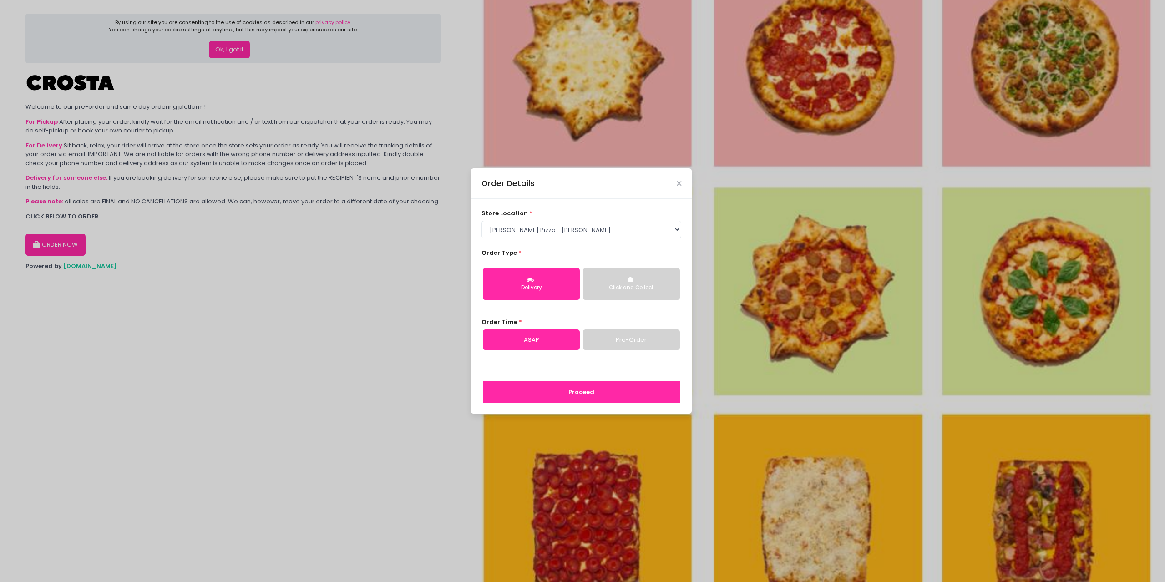
click at [568, 386] on button "Proceed" at bounding box center [581, 392] width 197 height 22
